Goal: Task Accomplishment & Management: Use online tool/utility

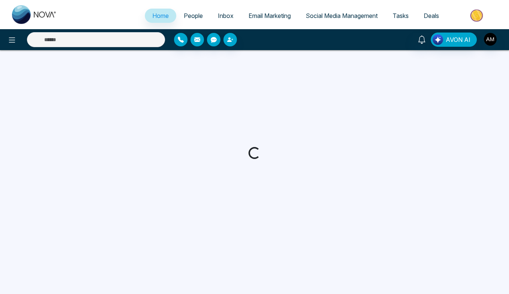
select select "*"
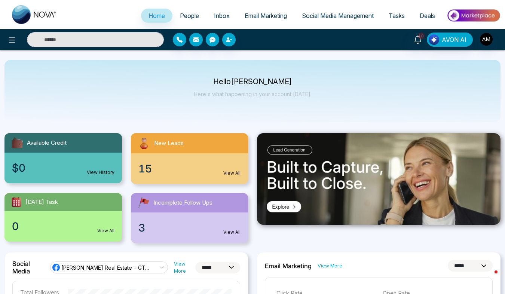
click at [261, 18] on span "Email Marketing" at bounding box center [266, 15] width 42 height 7
